Goal: Information Seeking & Learning: Learn about a topic

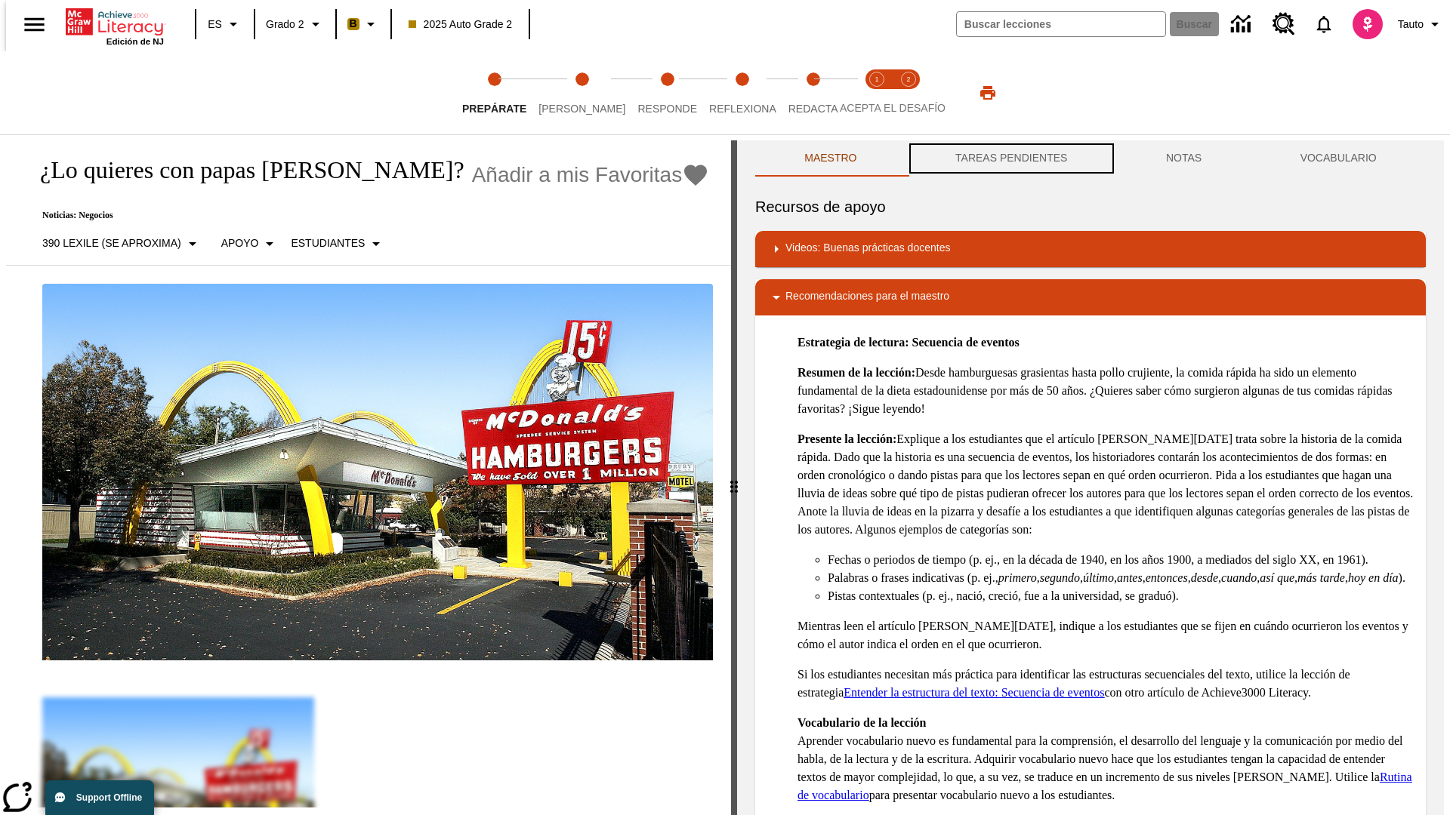
click at [1009, 159] on button "TAREAS PENDIENTES" at bounding box center [1011, 158] width 211 height 36
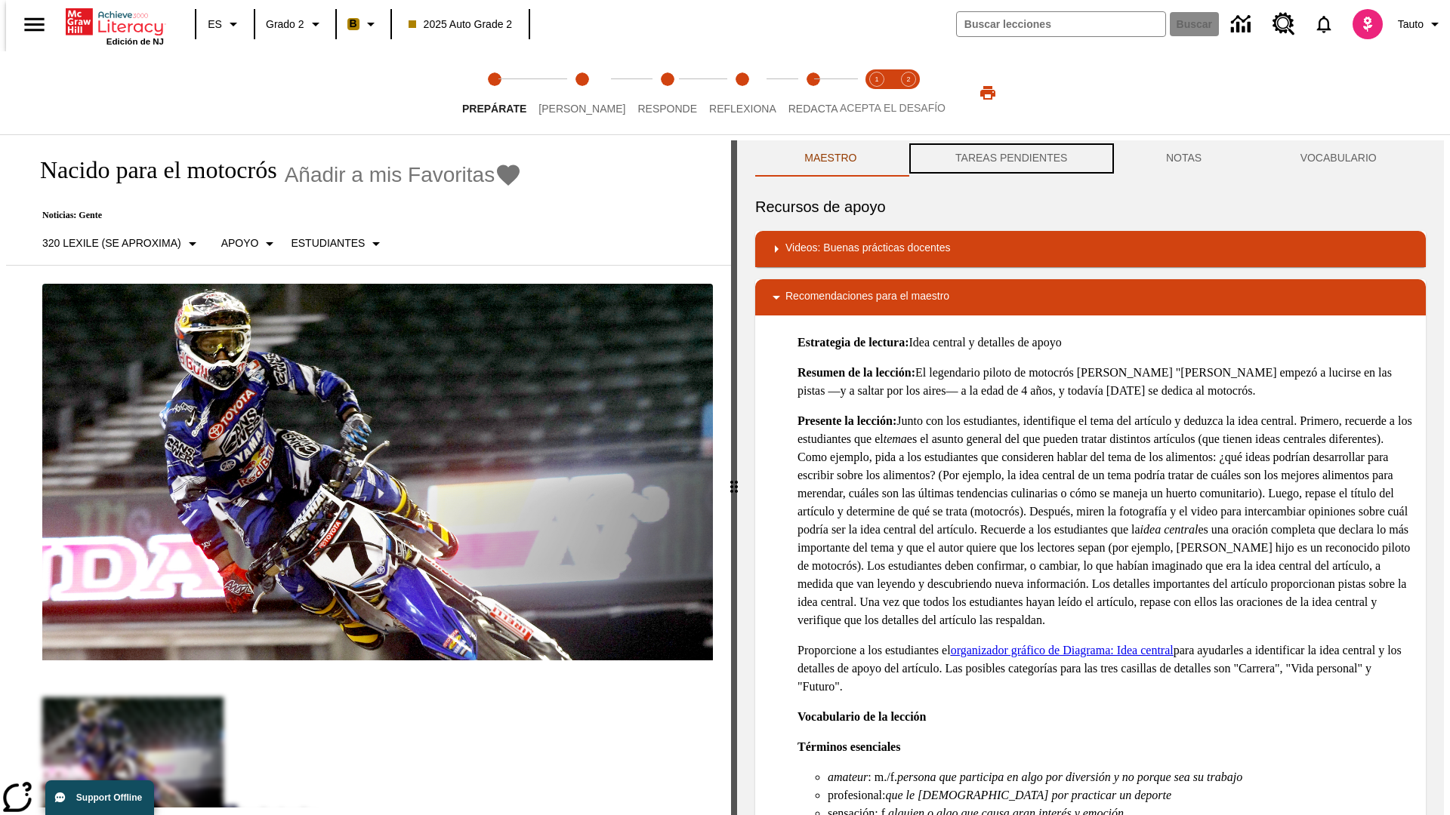
click at [1009, 159] on button "TAREAS PENDIENTES" at bounding box center [1011, 158] width 211 height 36
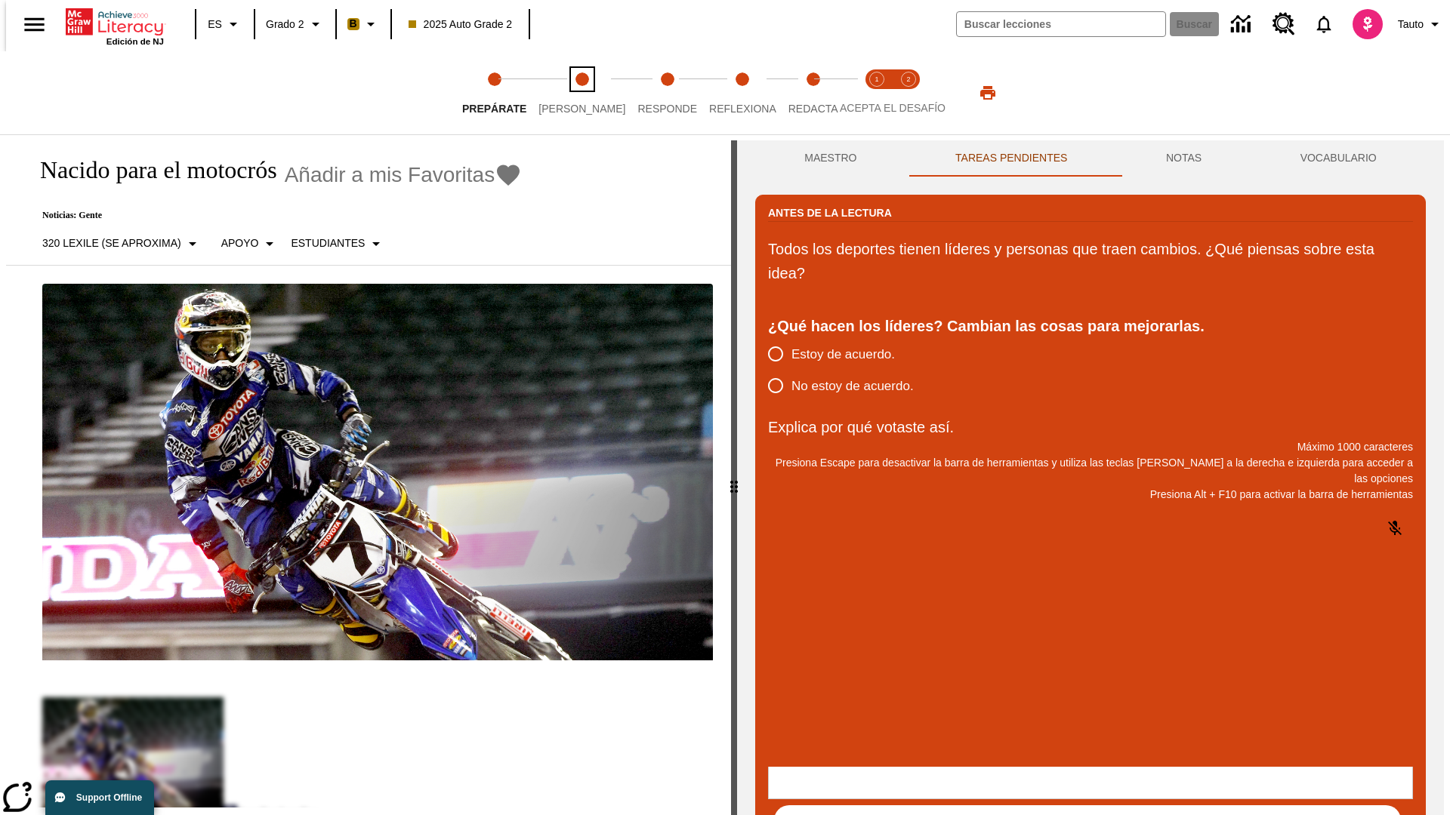
click at [569, 93] on span "[PERSON_NAME]" at bounding box center [581, 102] width 87 height 27
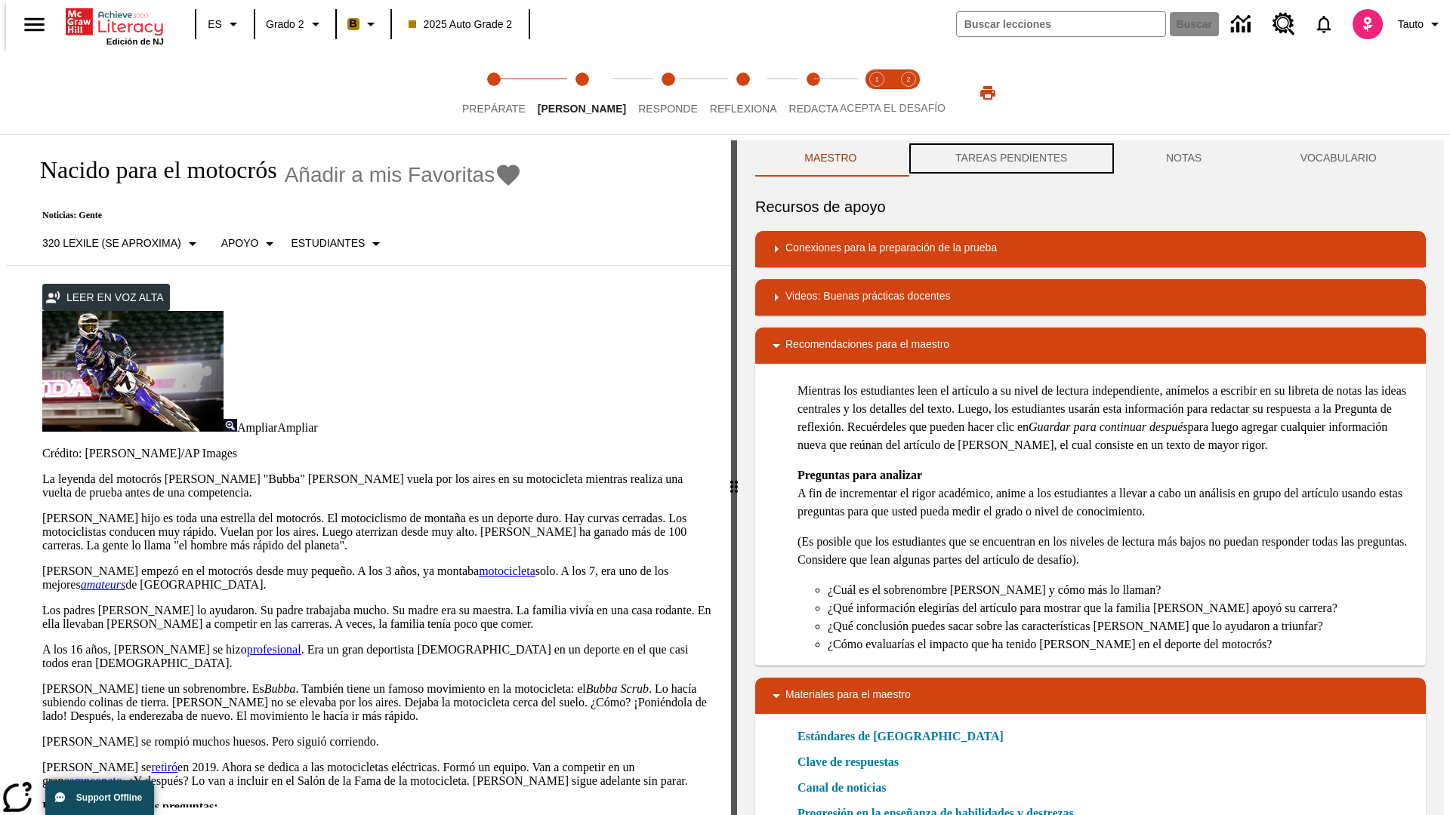
scroll to position [1, 0]
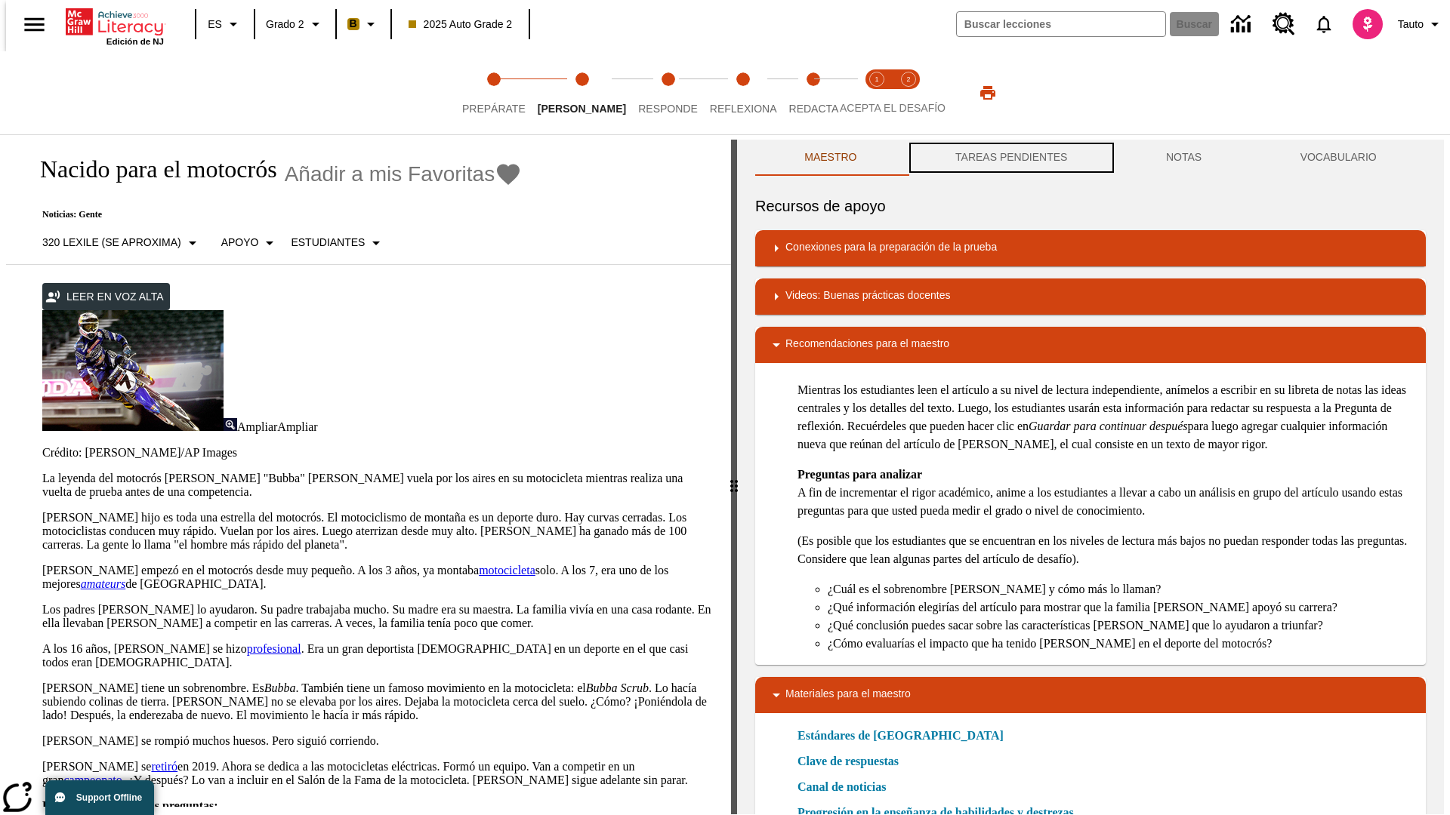
click at [1009, 159] on button "TAREAS PENDIENTES" at bounding box center [1011, 158] width 211 height 36
